Goal: Navigation & Orientation: Find specific page/section

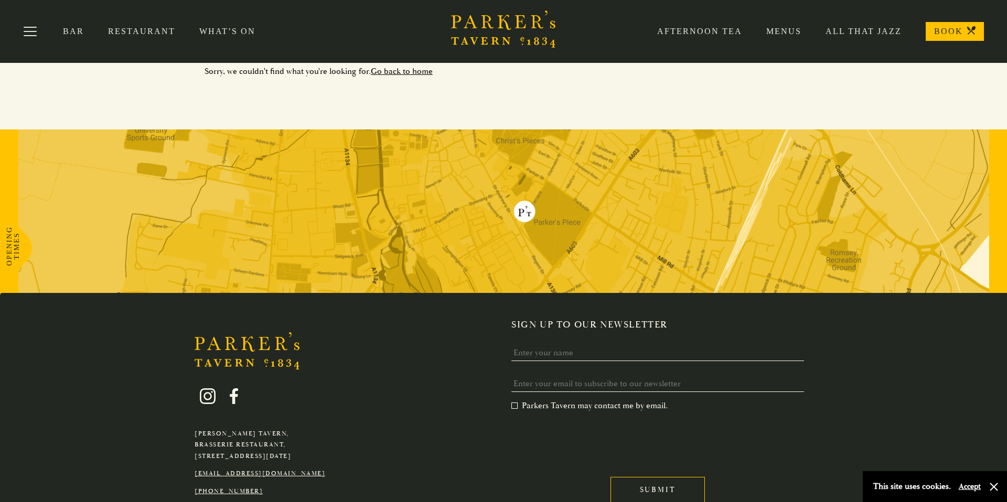
scroll to position [84, 0]
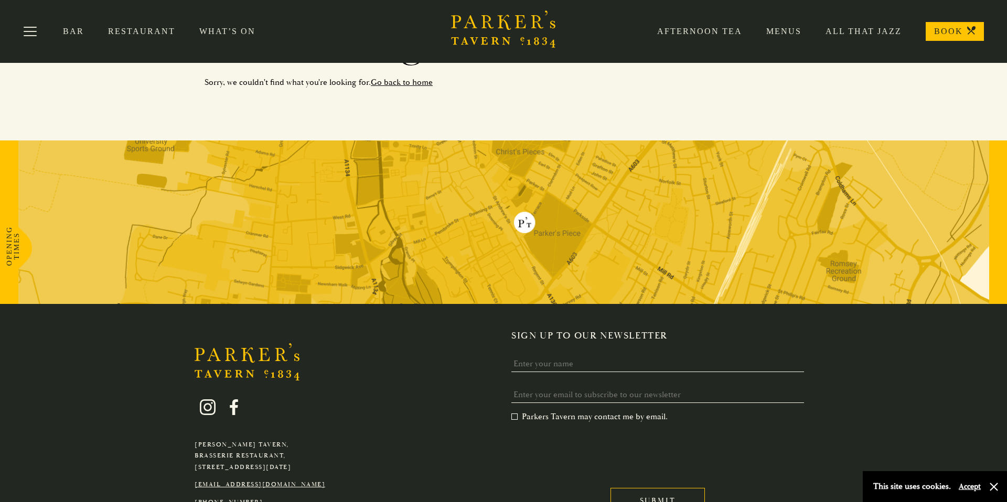
click at [149, 26] on link "Restaurant" at bounding box center [153, 31] width 91 height 10
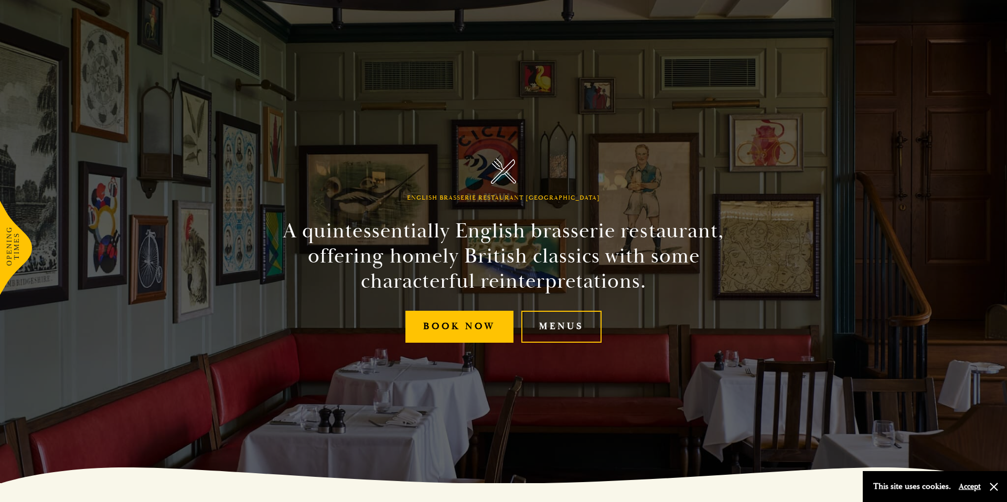
scroll to position [20, 0]
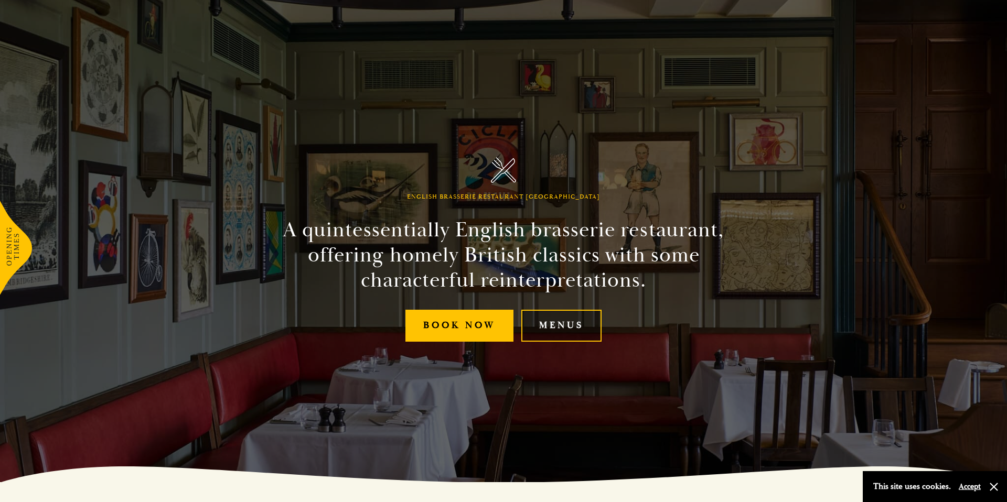
click at [564, 331] on link "Menus" at bounding box center [561, 326] width 80 height 32
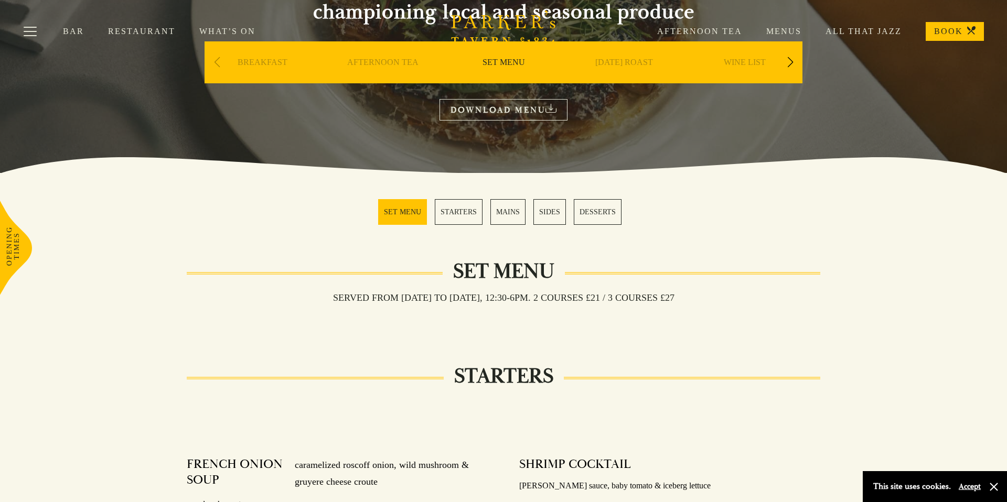
scroll to position [141, 0]
